Goal: Information Seeking & Learning: Learn about a topic

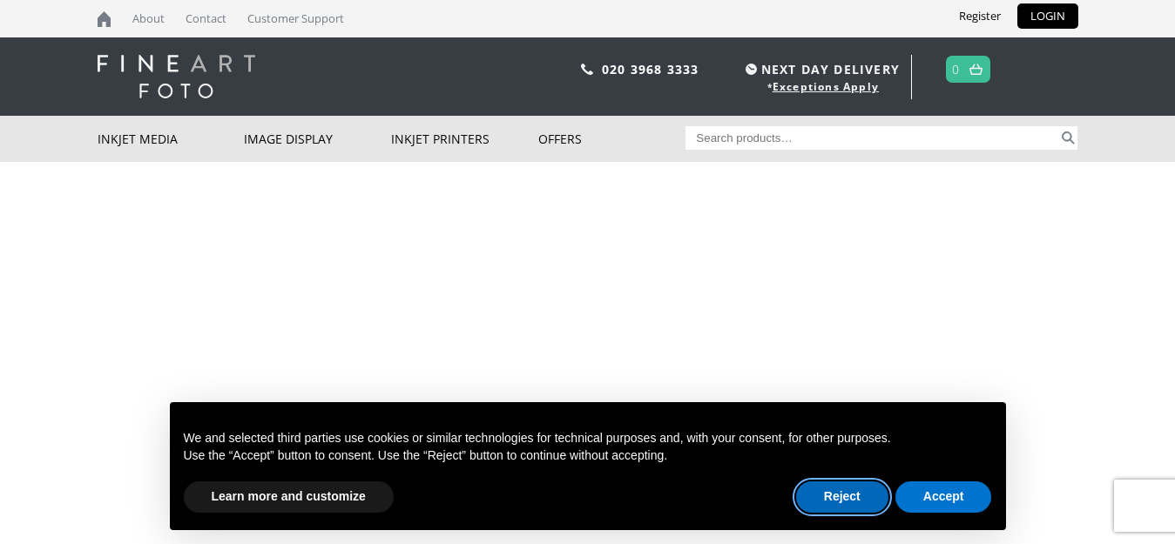
click at [841, 503] on button "Reject" at bounding box center [842, 496] width 92 height 31
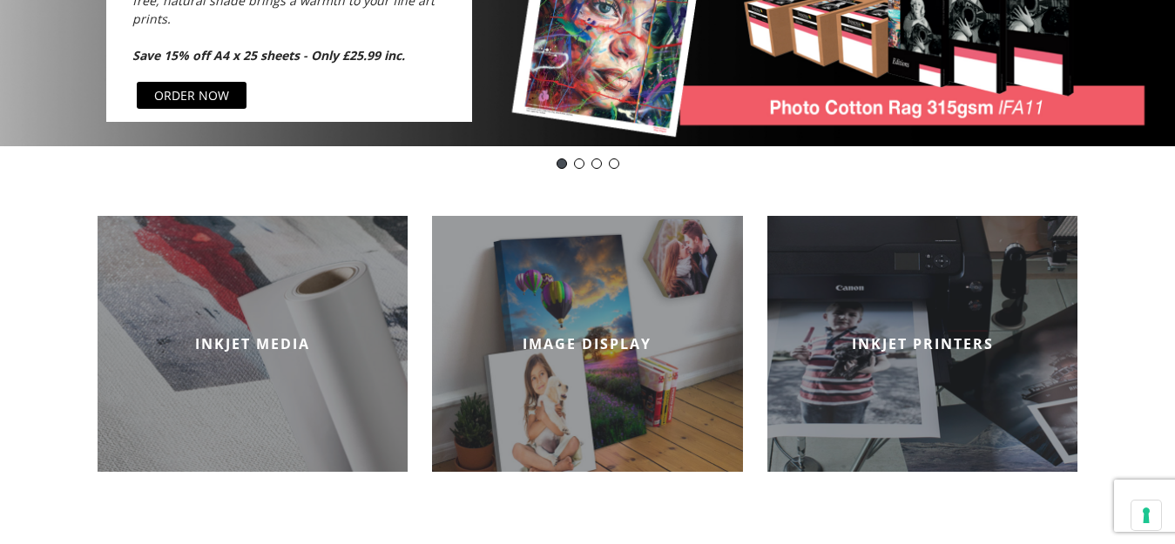
scroll to position [367, 0]
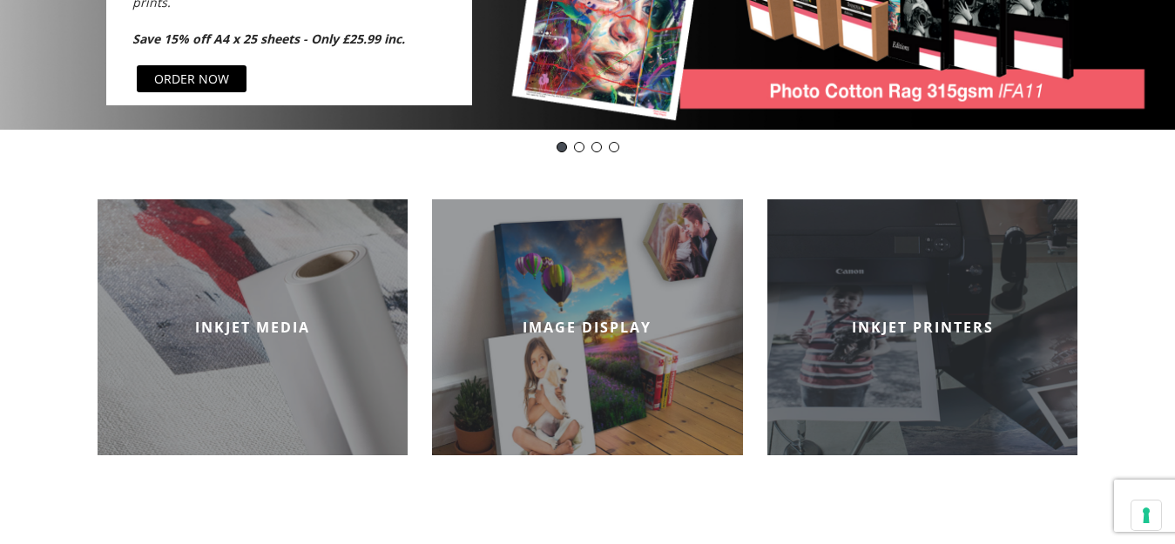
click at [954, 357] on div "INKJET PRINTERS" at bounding box center [922, 327] width 311 height 256
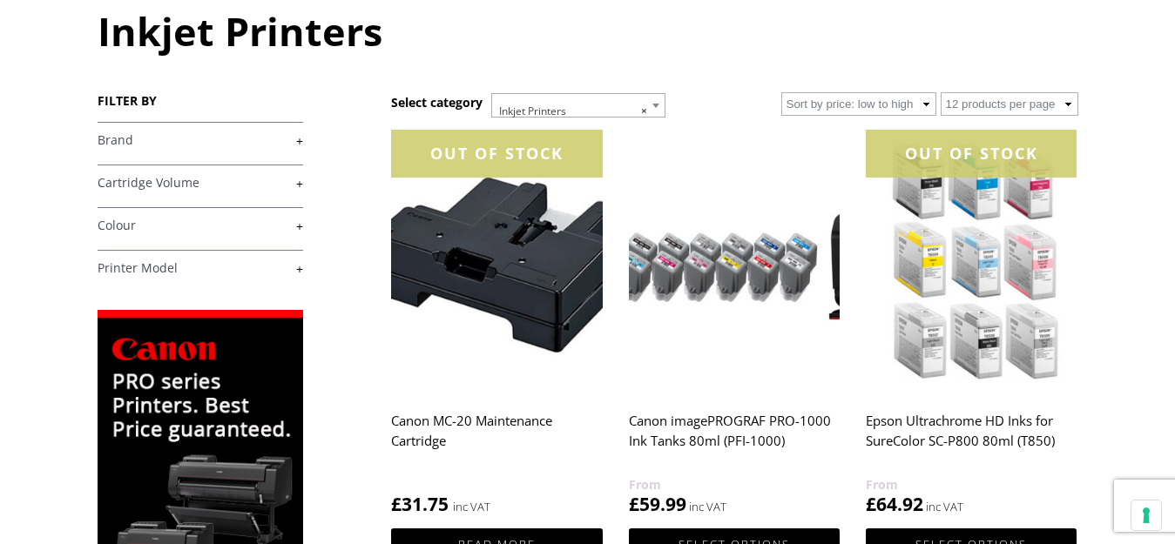
scroll to position [212, 0]
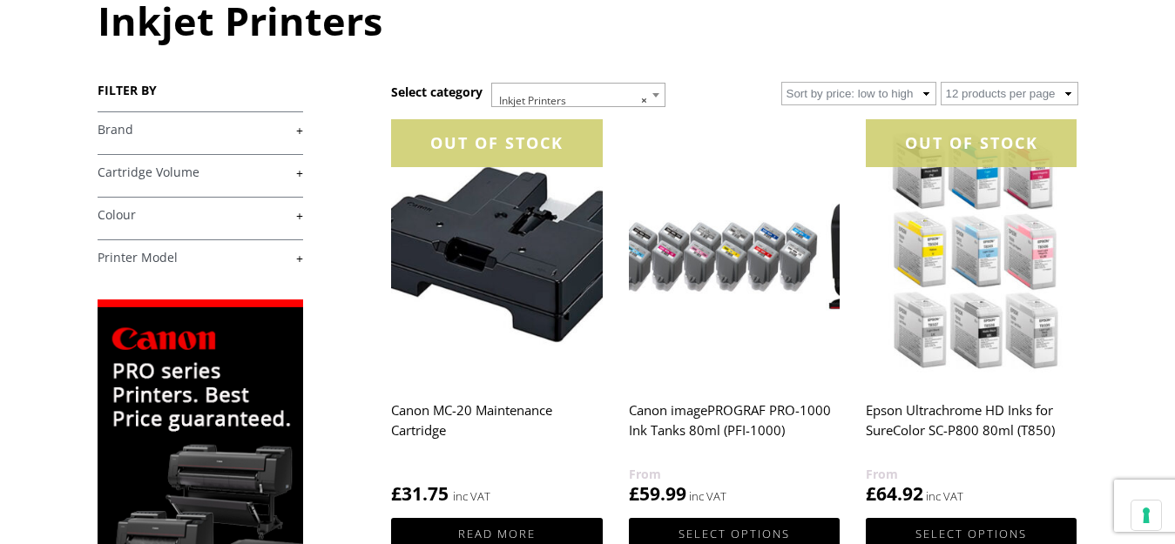
click at [302, 125] on link "+" at bounding box center [200, 130] width 205 height 17
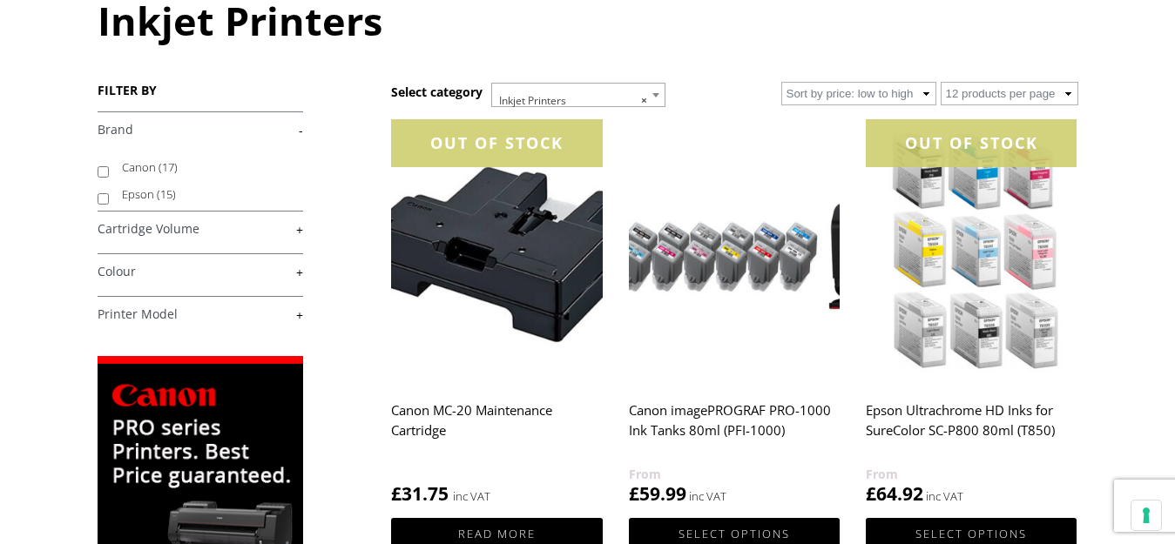
click at [165, 159] on span "(17)" at bounding box center [167, 167] width 19 height 16
click at [109, 166] on input "Canon (17)" at bounding box center [103, 171] width 11 height 11
checkbox input "true"
